Goal: Task Accomplishment & Management: Use online tool/utility

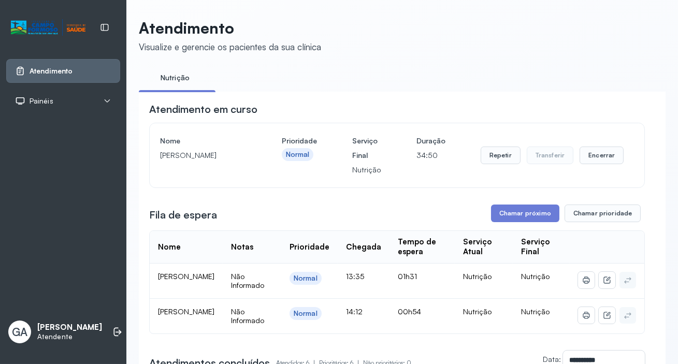
click at [613, 158] on button "Encerrar" at bounding box center [602, 156] width 44 height 18
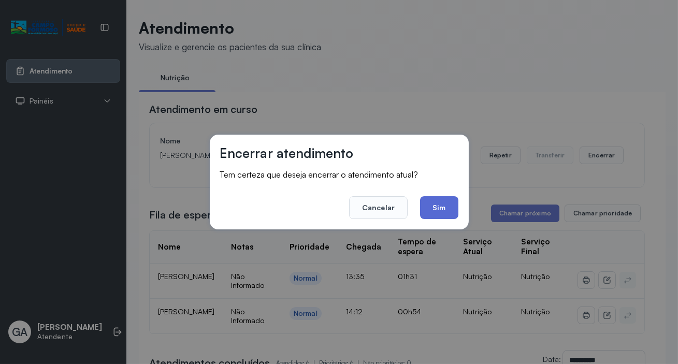
click at [447, 205] on button "Sim" at bounding box center [439, 207] width 38 height 23
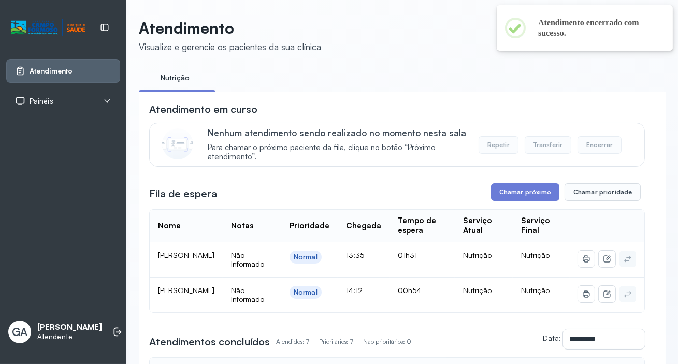
drag, startPoint x: 502, startPoint y: 182, endPoint x: 502, endPoint y: 196, distance: 13.5
click at [502, 182] on div "**********" at bounding box center [397, 346] width 496 height 488
click at [502, 196] on button "Chamar próximo" at bounding box center [525, 192] width 68 height 18
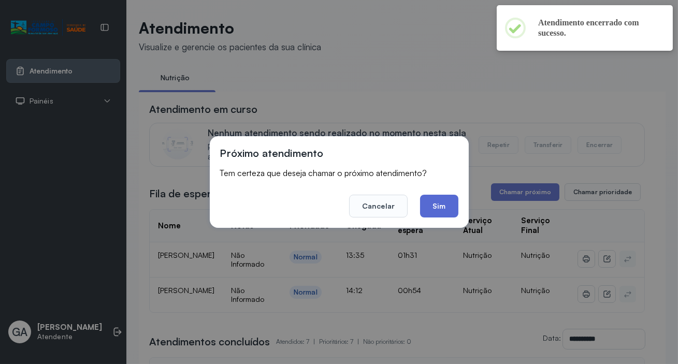
click at [430, 203] on button "Sim" at bounding box center [439, 206] width 38 height 23
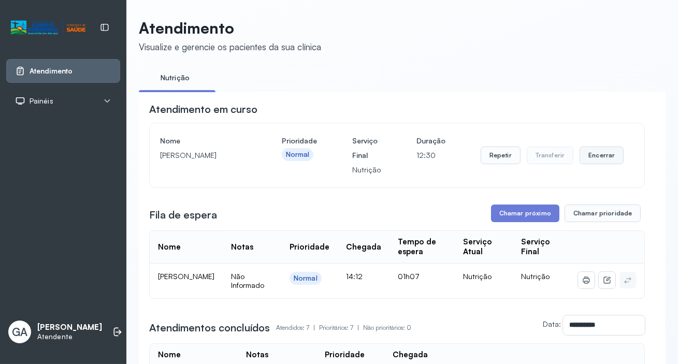
click at [592, 162] on button "Encerrar" at bounding box center [602, 156] width 44 height 18
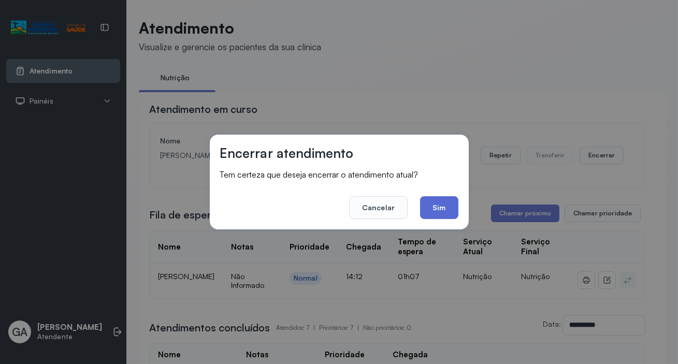
click at [445, 212] on button "Sim" at bounding box center [439, 207] width 38 height 23
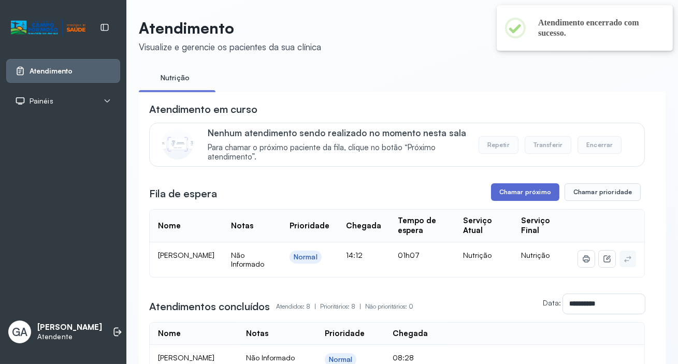
click at [535, 197] on button "Chamar próximo" at bounding box center [525, 192] width 68 height 18
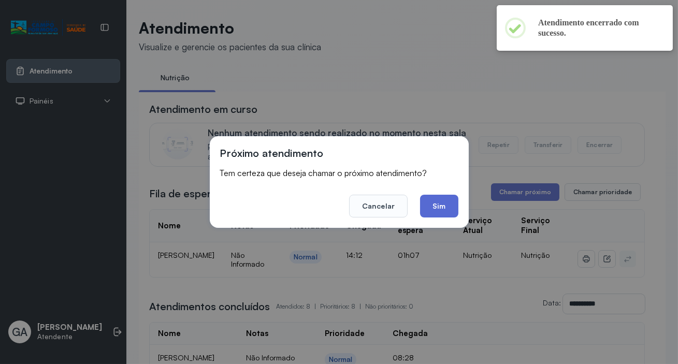
click at [440, 215] on button "Sim" at bounding box center [439, 206] width 38 height 23
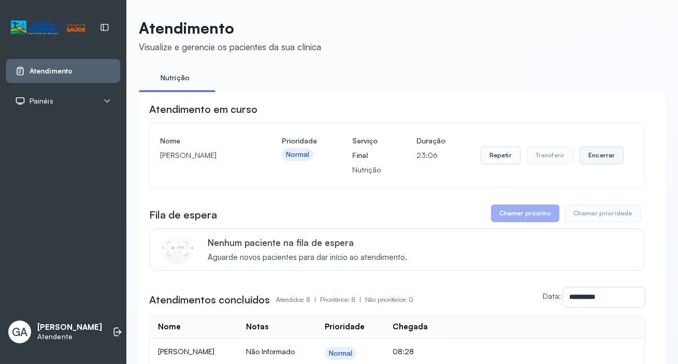
click at [584, 159] on button "Encerrar" at bounding box center [602, 156] width 44 height 18
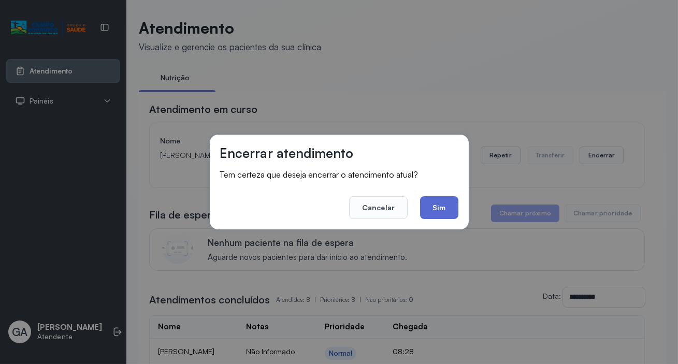
click at [449, 208] on button "Sim" at bounding box center [439, 207] width 38 height 23
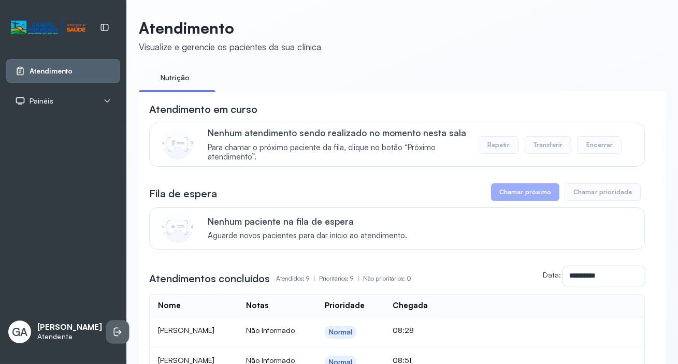
click at [112, 327] on icon at bounding box center [117, 332] width 10 height 10
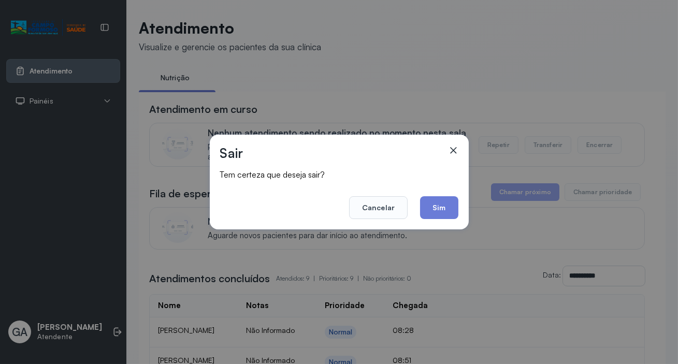
click at [430, 202] on button "Sim" at bounding box center [439, 207] width 38 height 23
